Goal: Information Seeking & Learning: Learn about a topic

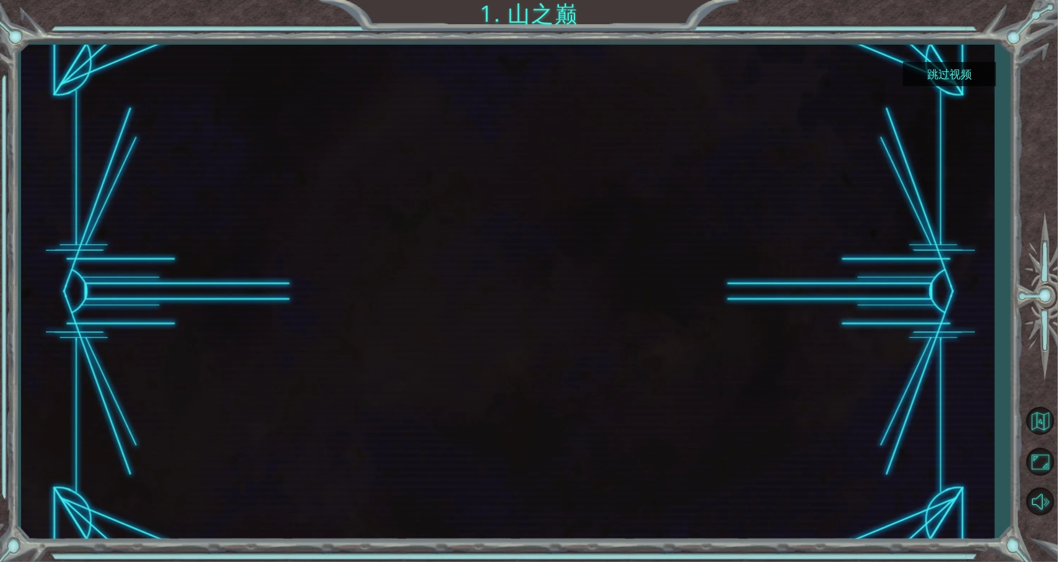
click at [922, 68] on button "跳过视频" at bounding box center [949, 74] width 93 height 24
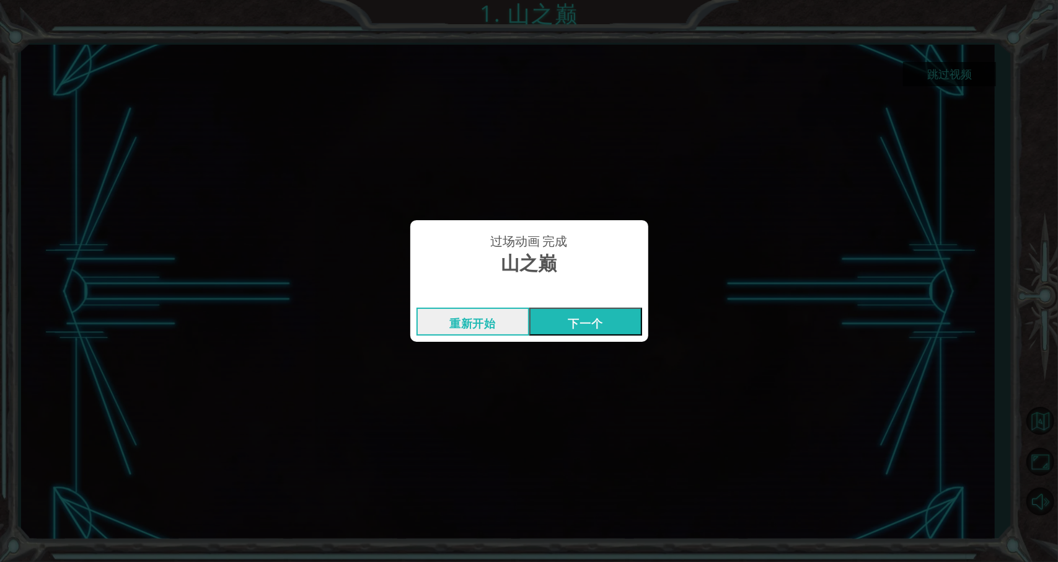
click at [571, 323] on button "下一个" at bounding box center [585, 322] width 113 height 28
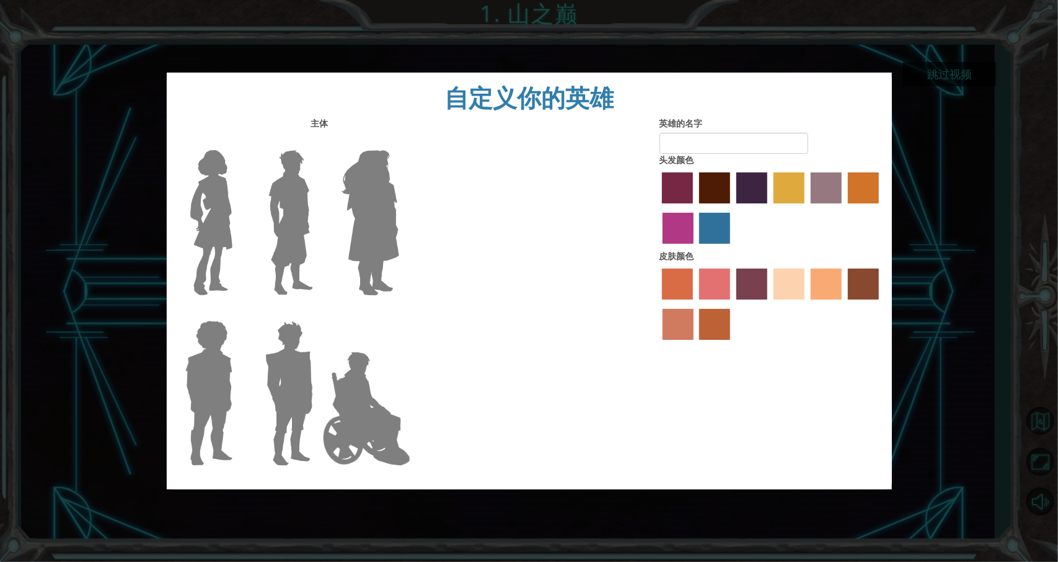
click at [713, 183] on label "maroon hair color" at bounding box center [714, 187] width 31 height 31
click at [695, 208] on input "maroon hair color" at bounding box center [695, 208] width 0 height 0
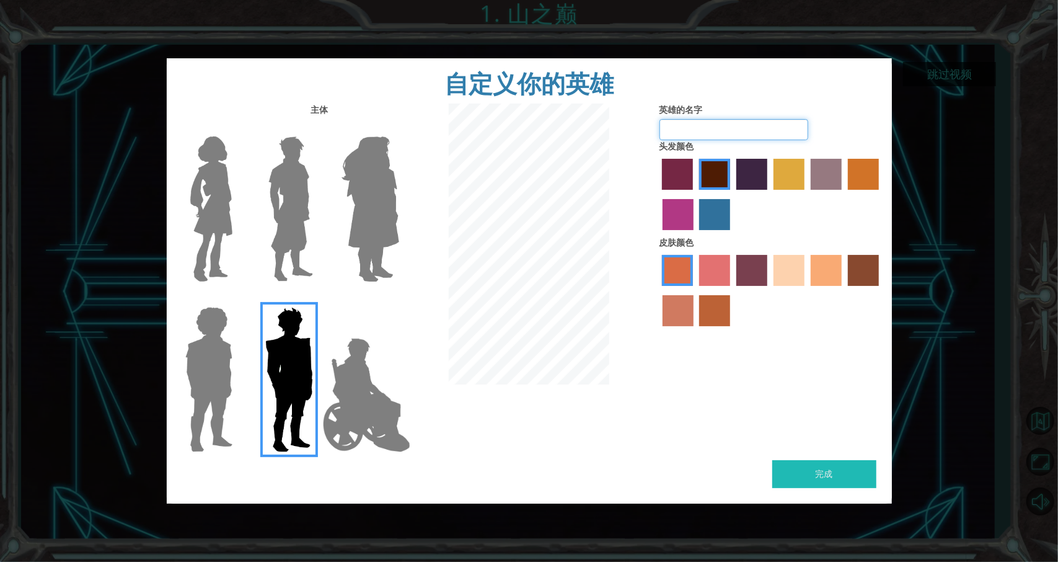
click at [704, 135] on input "英雄的名字" at bounding box center [734, 129] width 149 height 21
type input "hh"
click at [725, 272] on label "froly skin color" at bounding box center [714, 270] width 31 height 31
click at [695, 290] on input "froly skin color" at bounding box center [695, 290] width 0 height 0
click at [841, 468] on button "完成" at bounding box center [824, 474] width 104 height 28
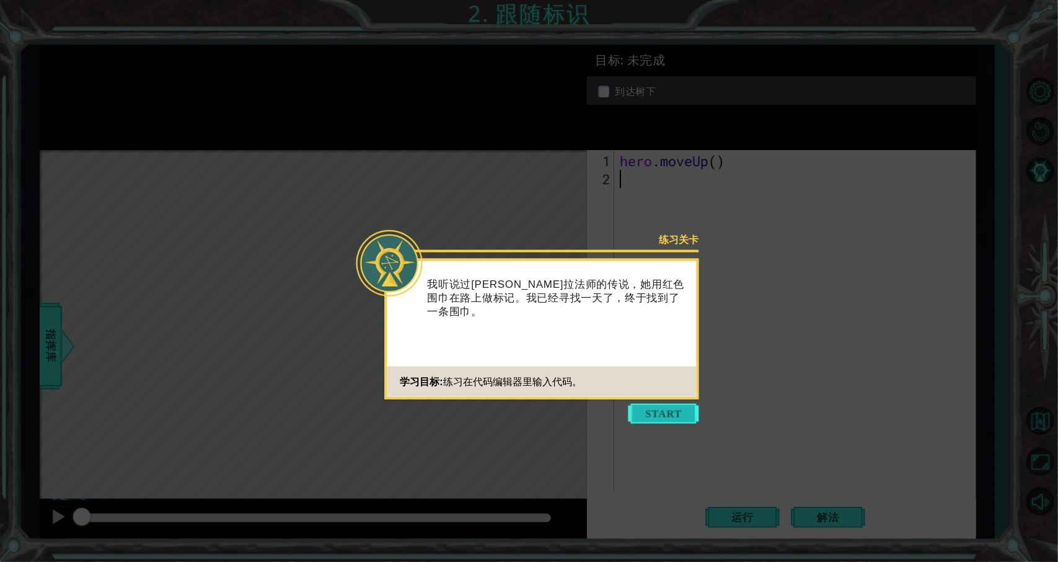
click at [658, 417] on button "Start" at bounding box center [664, 414] width 71 height 20
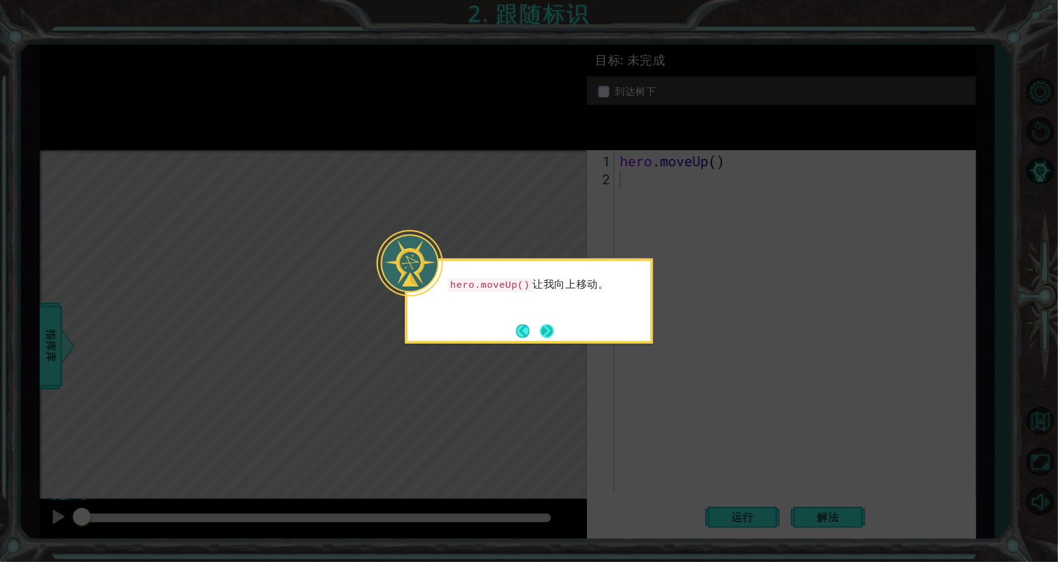
click at [554, 331] on button "Next" at bounding box center [547, 331] width 14 height 14
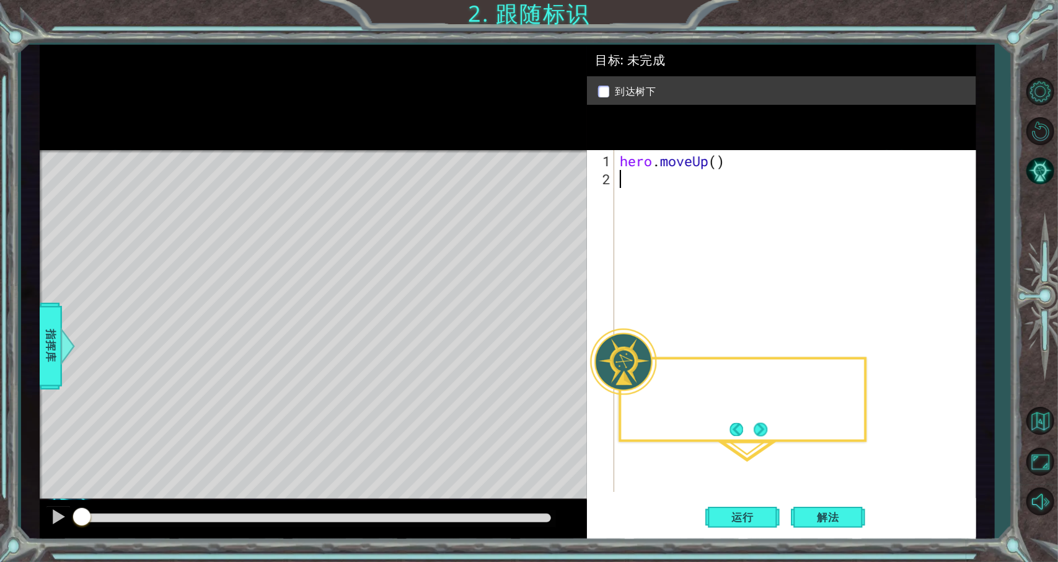
click at [553, 331] on div "Level Map" at bounding box center [326, 332] width 573 height 365
click at [754, 431] on button "Next" at bounding box center [761, 429] width 14 height 14
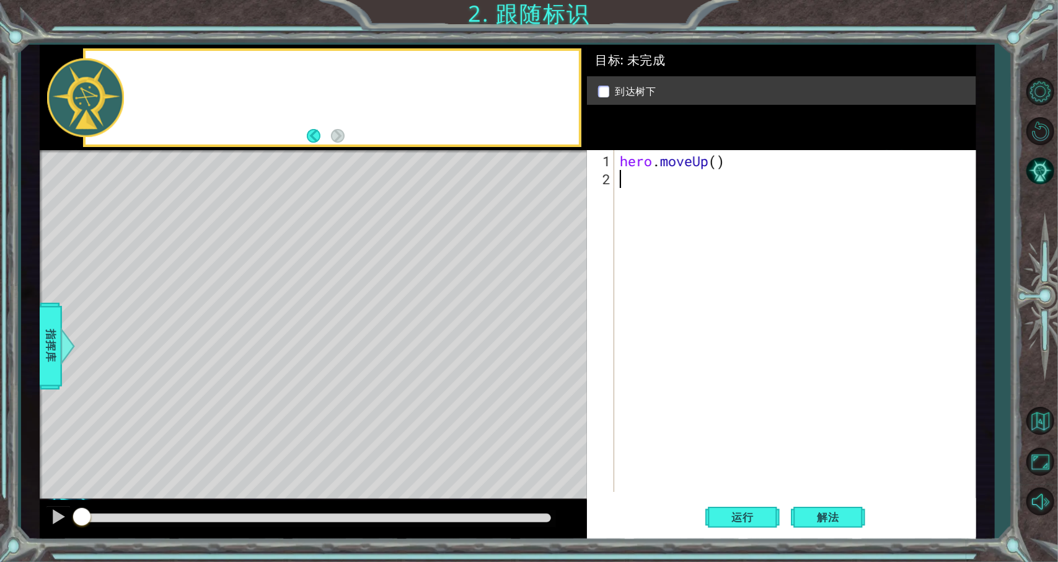
click at [750, 347] on div "hero . moveUp ( )" at bounding box center [797, 341] width 361 height 378
